Goal: Find contact information: Find contact information

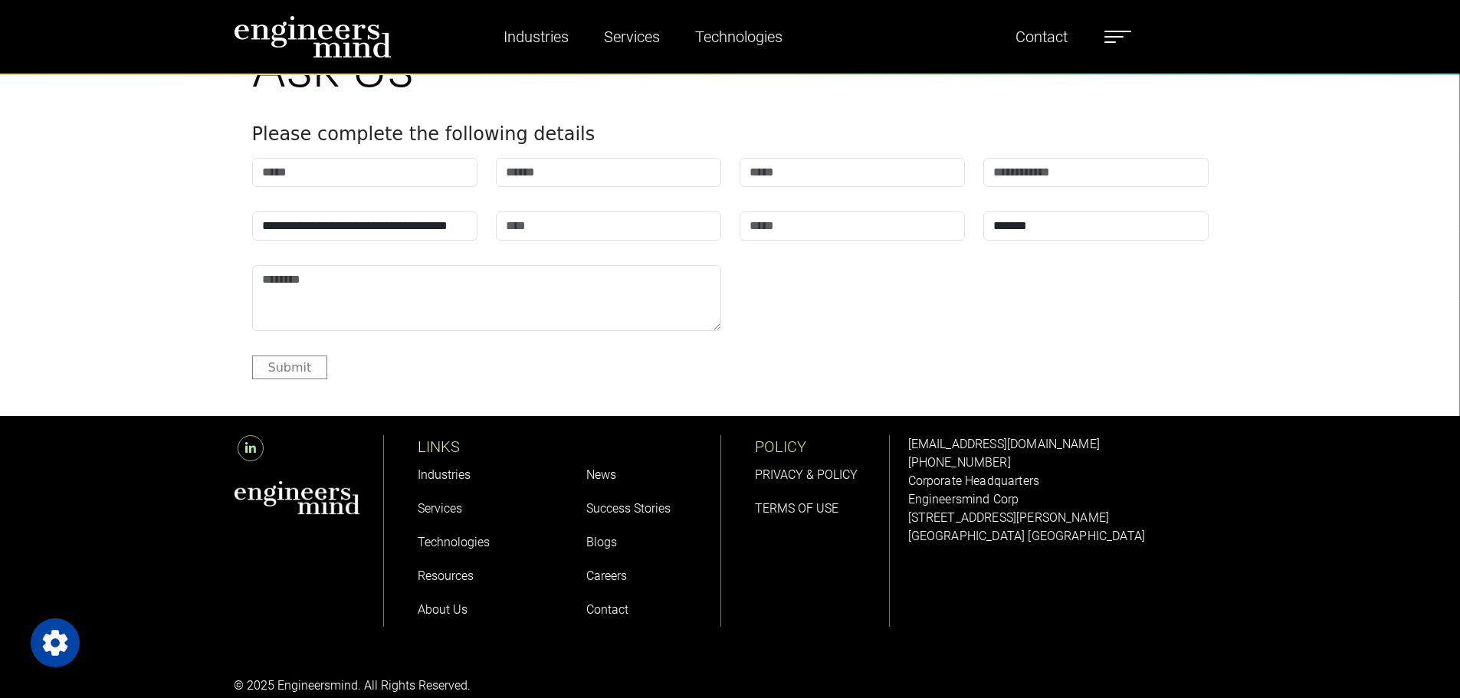
scroll to position [6062, 0]
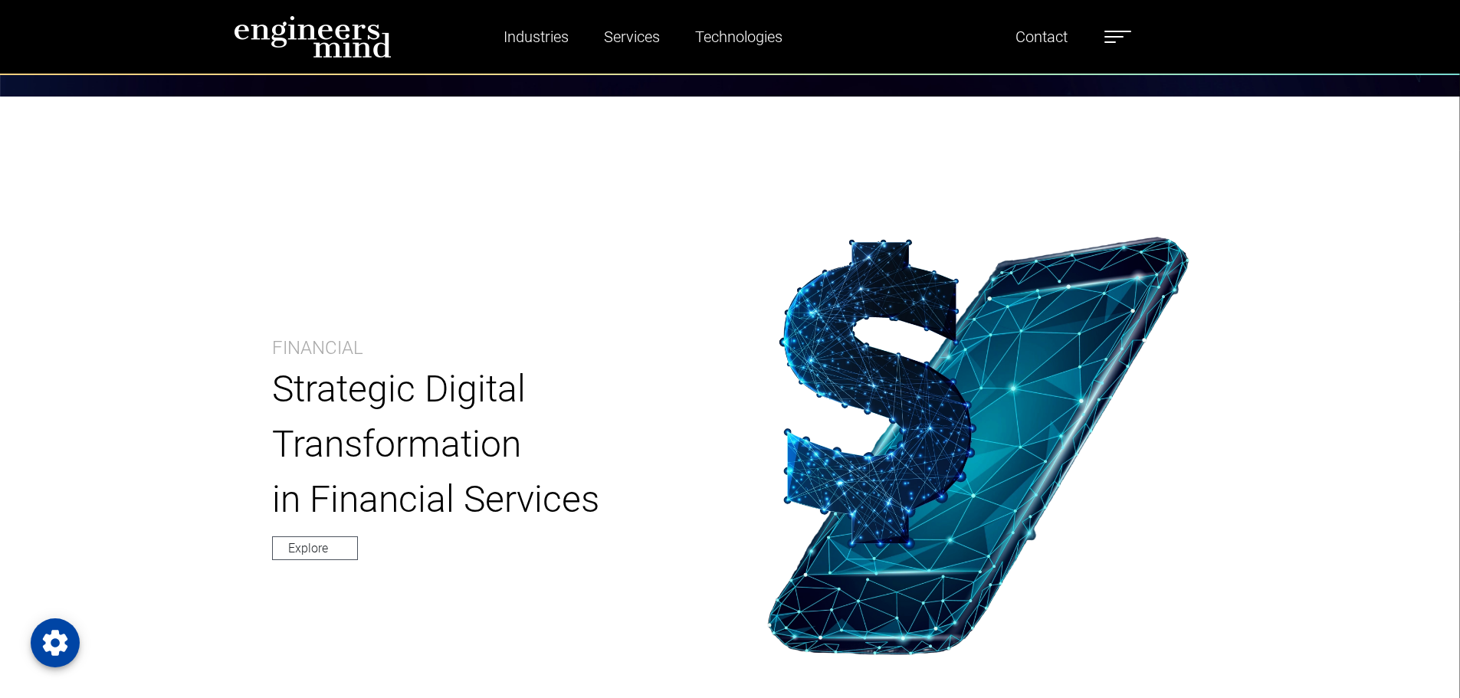
click at [1125, 34] on label at bounding box center [1117, 37] width 27 height 20
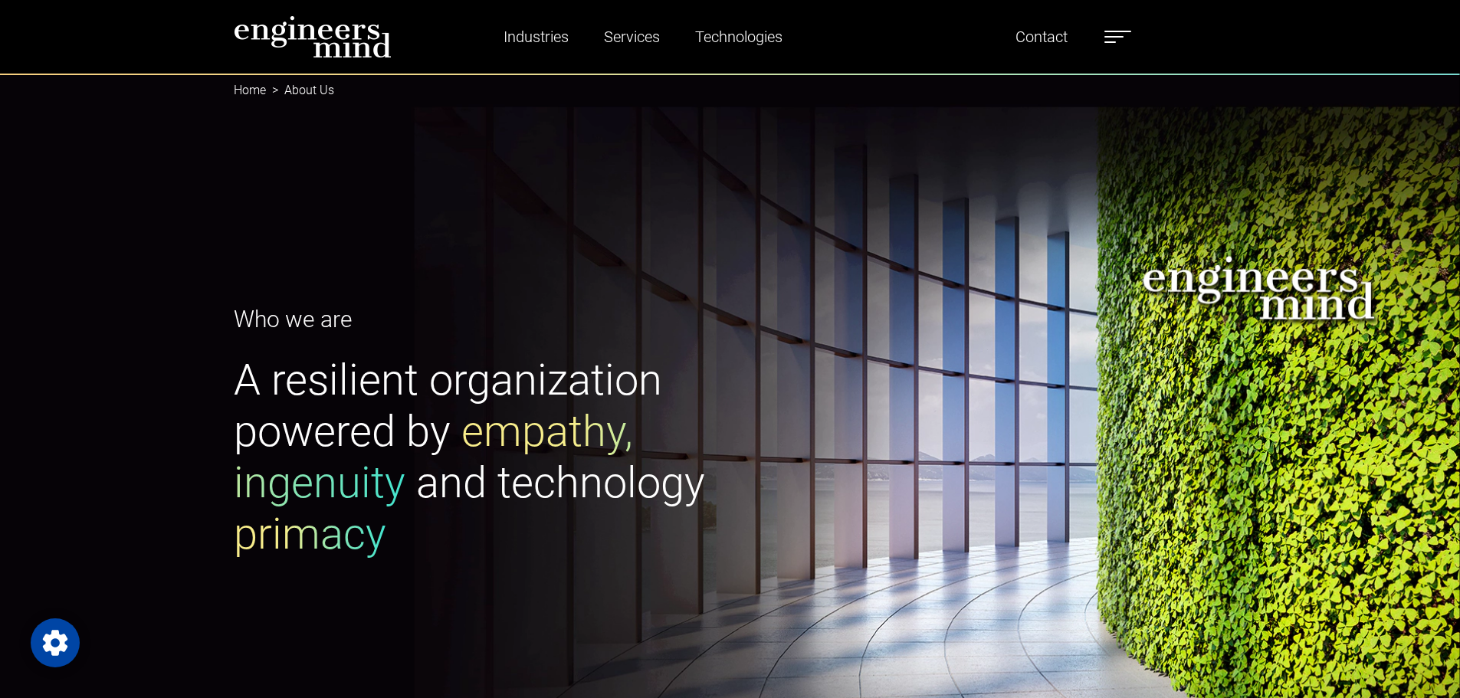
click at [1101, 42] on ul "Industries Financial Services Healthcare Manufacturing Services Digital Transfo…" at bounding box center [800, 36] width 678 height 35
click at [1103, 44] on ul "Industries Financial Services Healthcare Manufacturing Services Digital Transfo…" at bounding box center [800, 36] width 678 height 35
click at [1112, 24] on ul "Industries Financial Services Healthcare Manufacturing Services Digital Transfo…" at bounding box center [800, 36] width 678 height 35
click at [1112, 28] on label at bounding box center [1117, 37] width 27 height 20
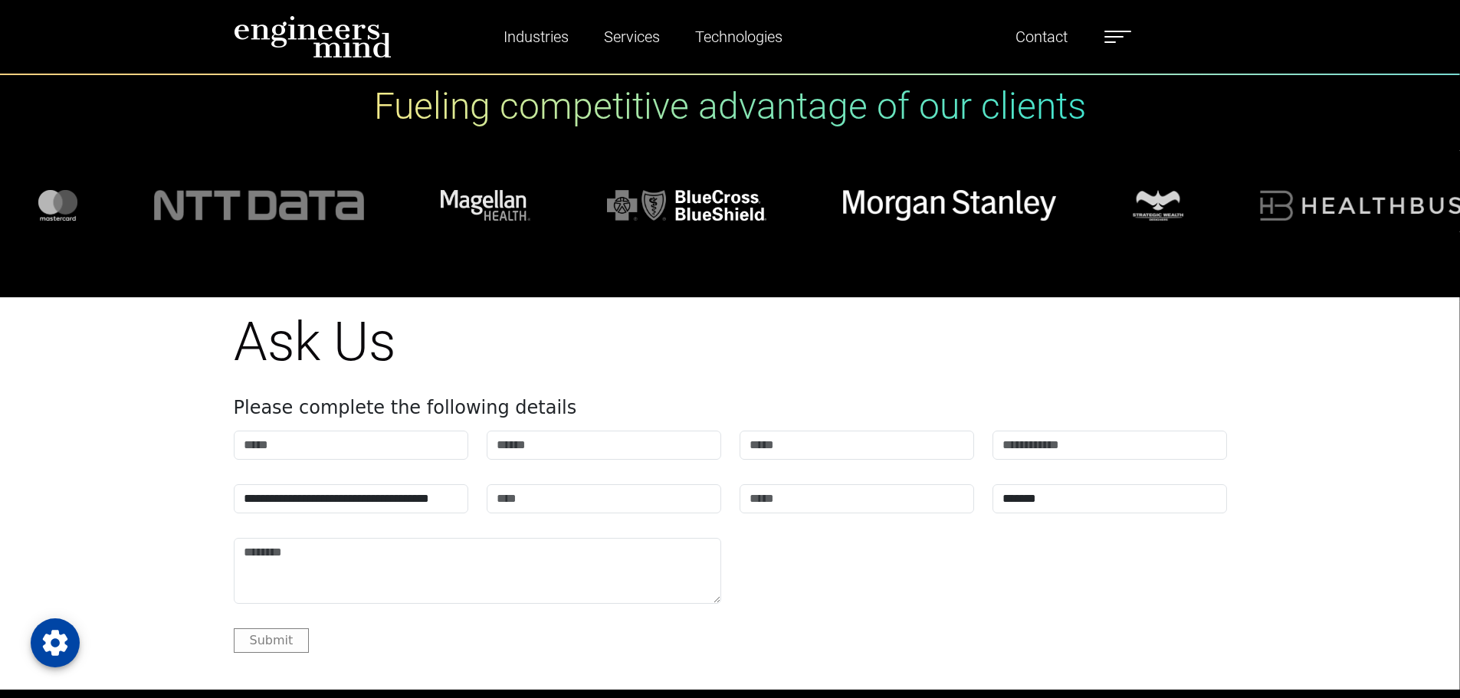
scroll to position [1424, 0]
